Goal: Transaction & Acquisition: Purchase product/service

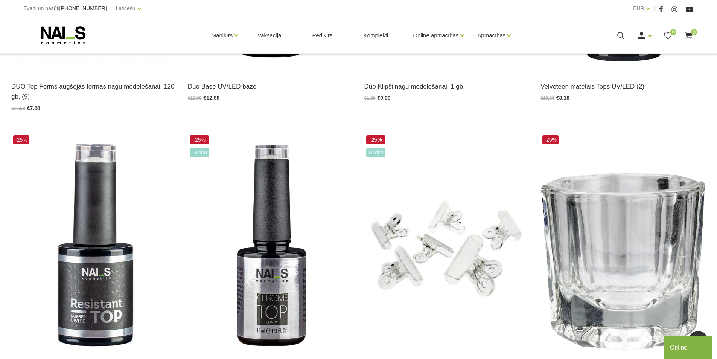
scroll to position [1279, 0]
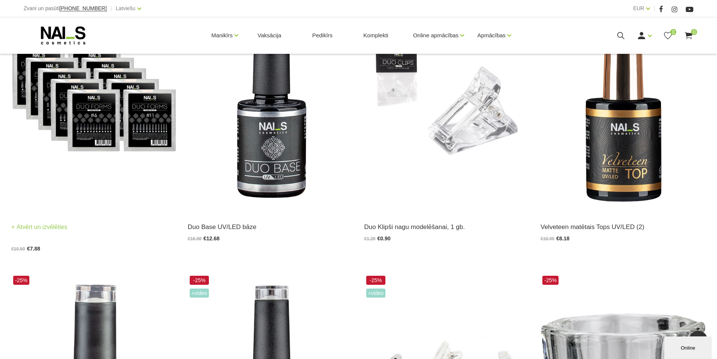
scroll to position [959, 0]
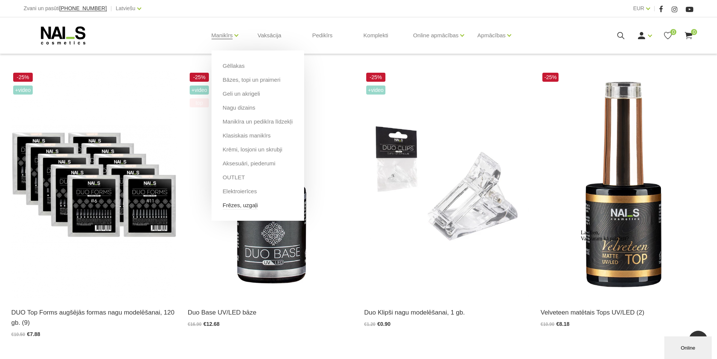
click at [231, 207] on link "Frēzes, uzgaļi" at bounding box center [240, 205] width 35 height 8
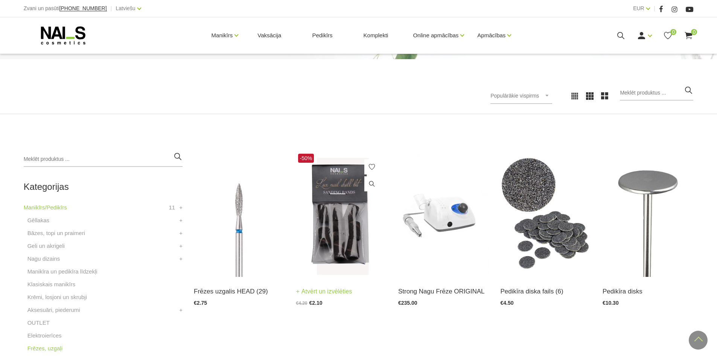
scroll to position [75, 0]
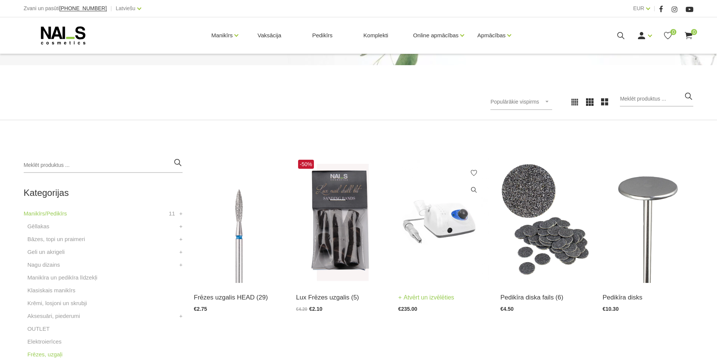
click at [438, 228] on img at bounding box center [443, 220] width 91 height 125
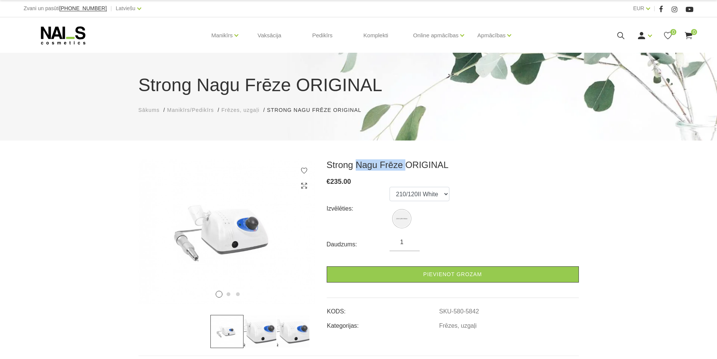
drag, startPoint x: 402, startPoint y: 166, endPoint x: 355, endPoint y: 170, distance: 47.2
click at [355, 170] on h3 "Strong Nagu Frēze ORIGINAL" at bounding box center [453, 164] width 252 height 11
copy h3 "Nagu Frēze"
